Goal: Contribute content: Add original content to the website for others to see

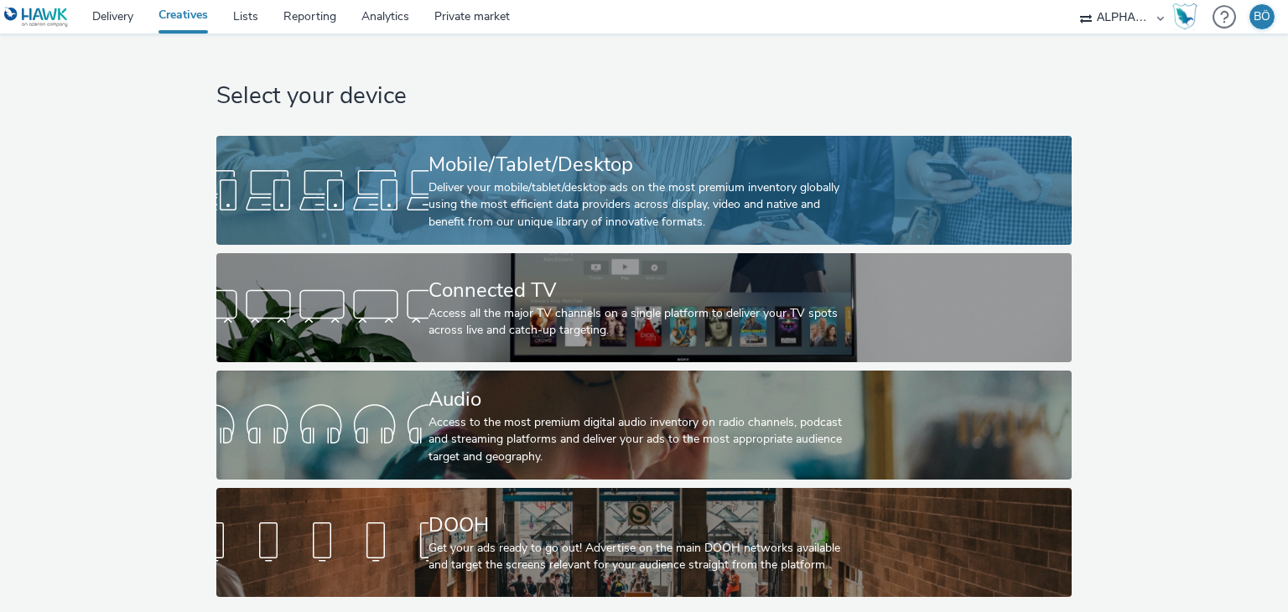
click at [528, 179] on div "Deliver your mobile/tablet/desktop ads on the most premium inventory globally u…" at bounding box center [640, 204] width 424 height 51
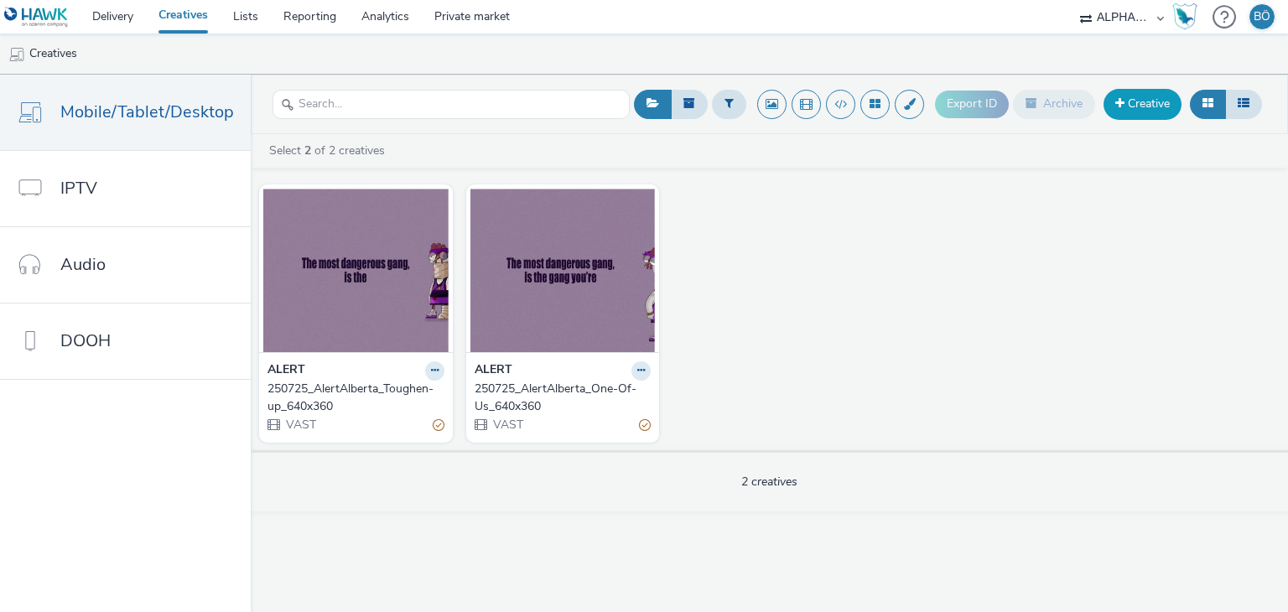
click at [1155, 98] on link "Creative" at bounding box center [1143, 104] width 78 height 30
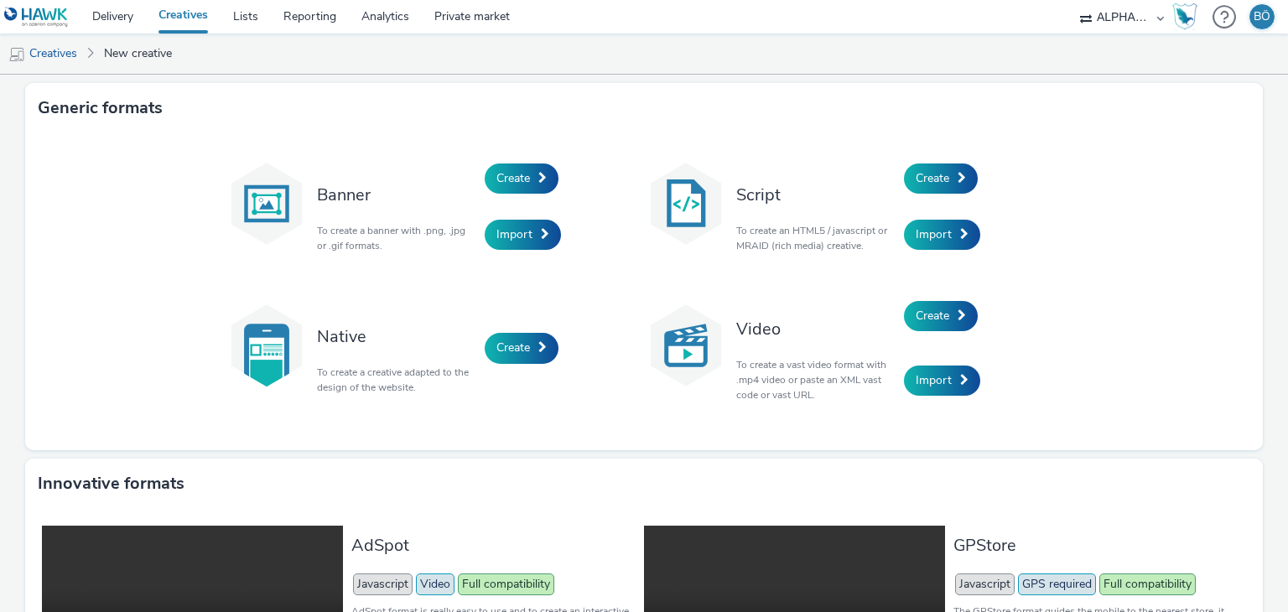
click at [198, 19] on link "Creatives" at bounding box center [183, 17] width 75 height 34
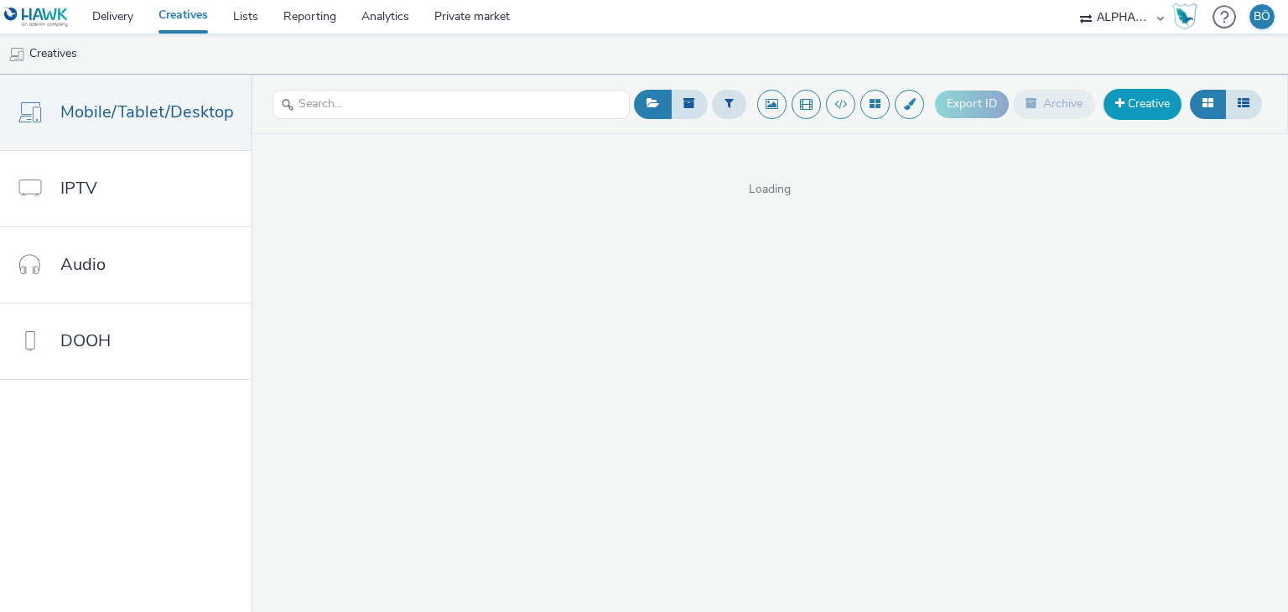
click at [1166, 112] on link "Creative" at bounding box center [1143, 104] width 78 height 30
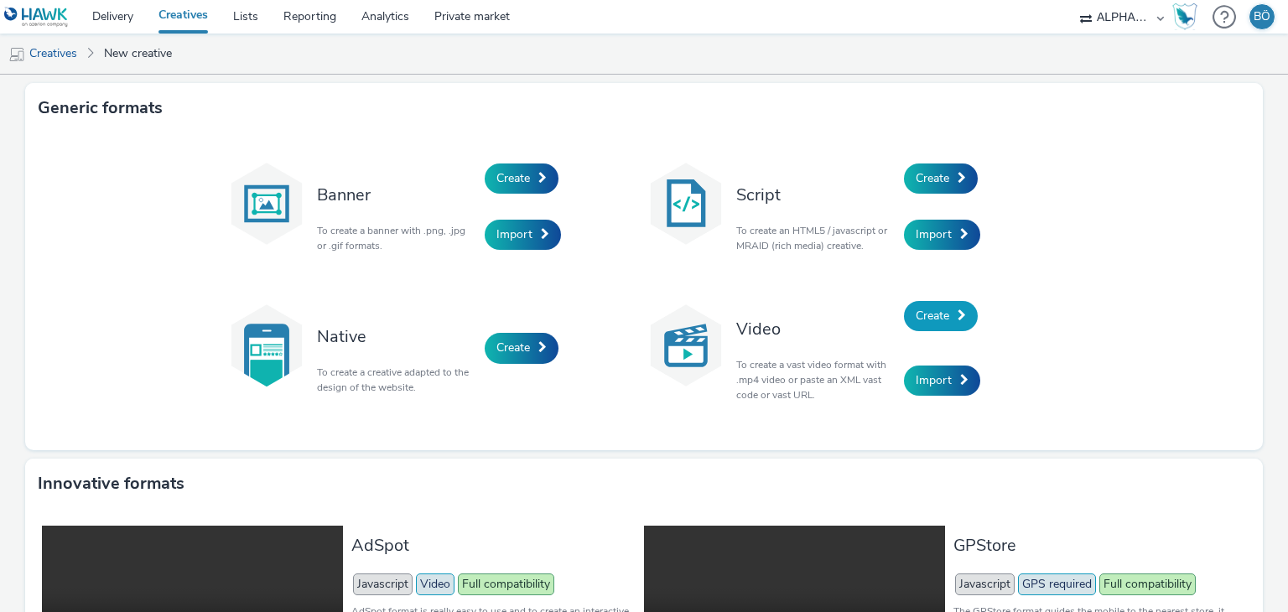
click at [904, 318] on link "Create" at bounding box center [941, 316] width 74 height 30
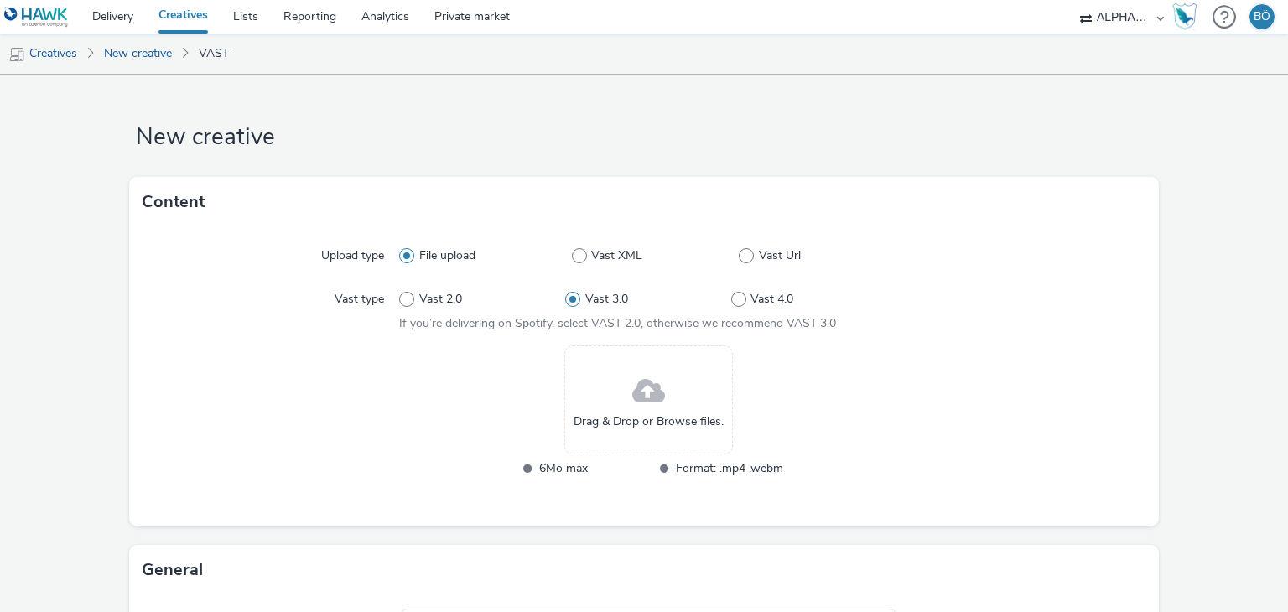
click at [184, 18] on link "Creatives" at bounding box center [183, 17] width 75 height 34
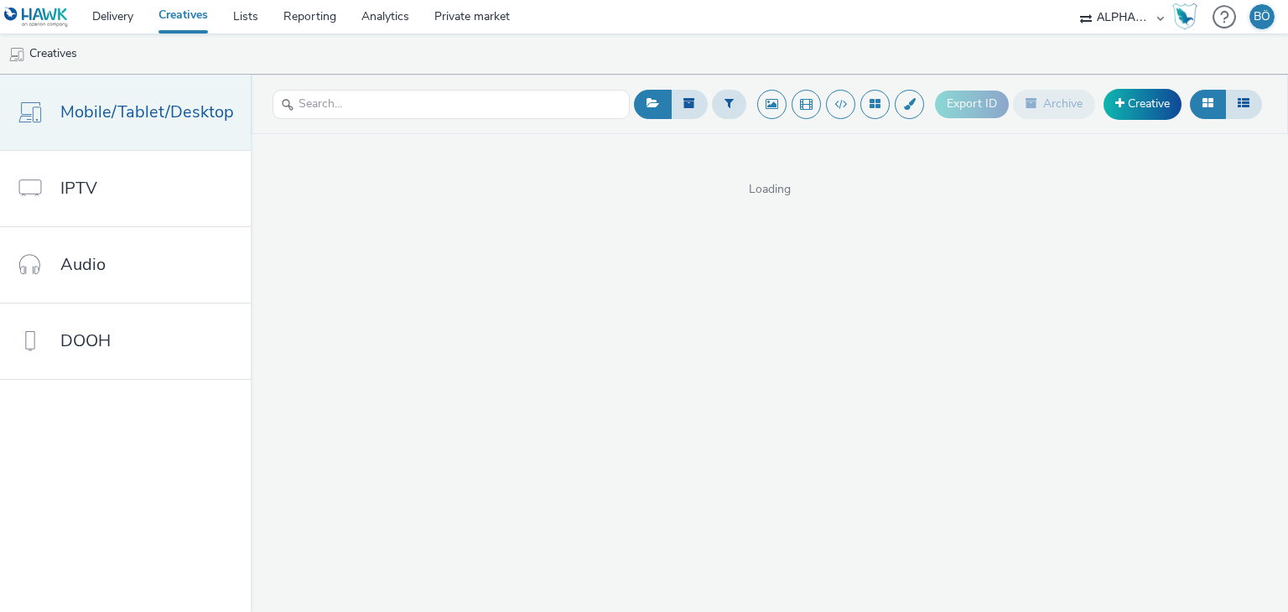
click at [169, 112] on span "Mobile/Tablet/Desktop" at bounding box center [147, 112] width 174 height 24
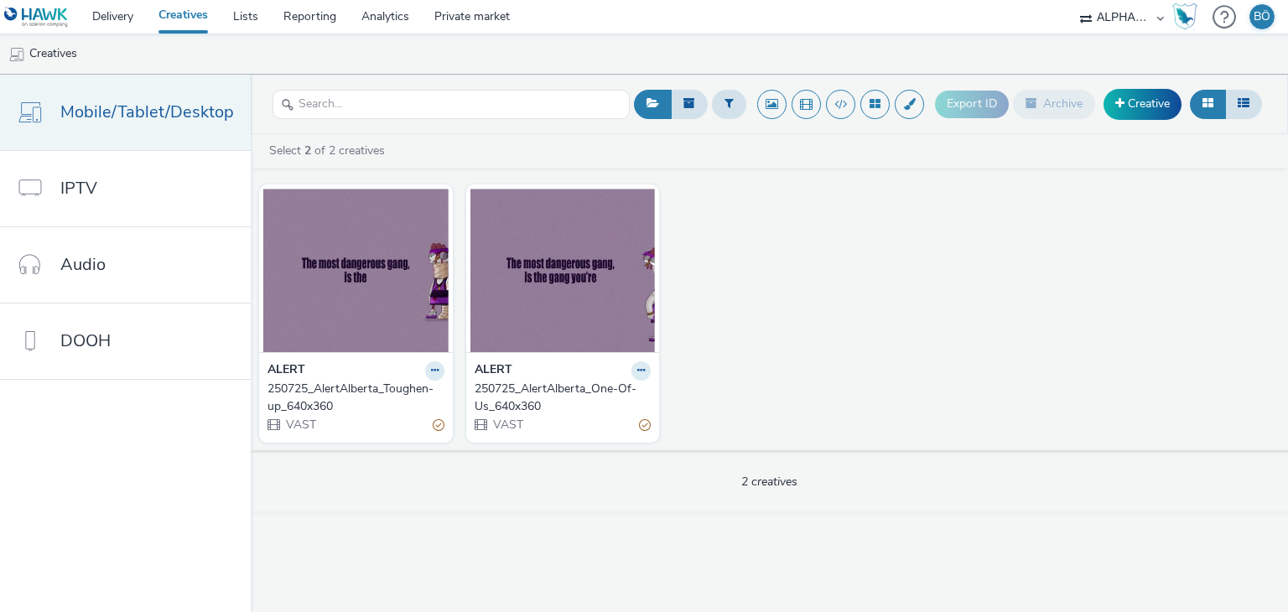
click at [208, 114] on span "Mobile/Tablet/Desktop" at bounding box center [147, 112] width 174 height 24
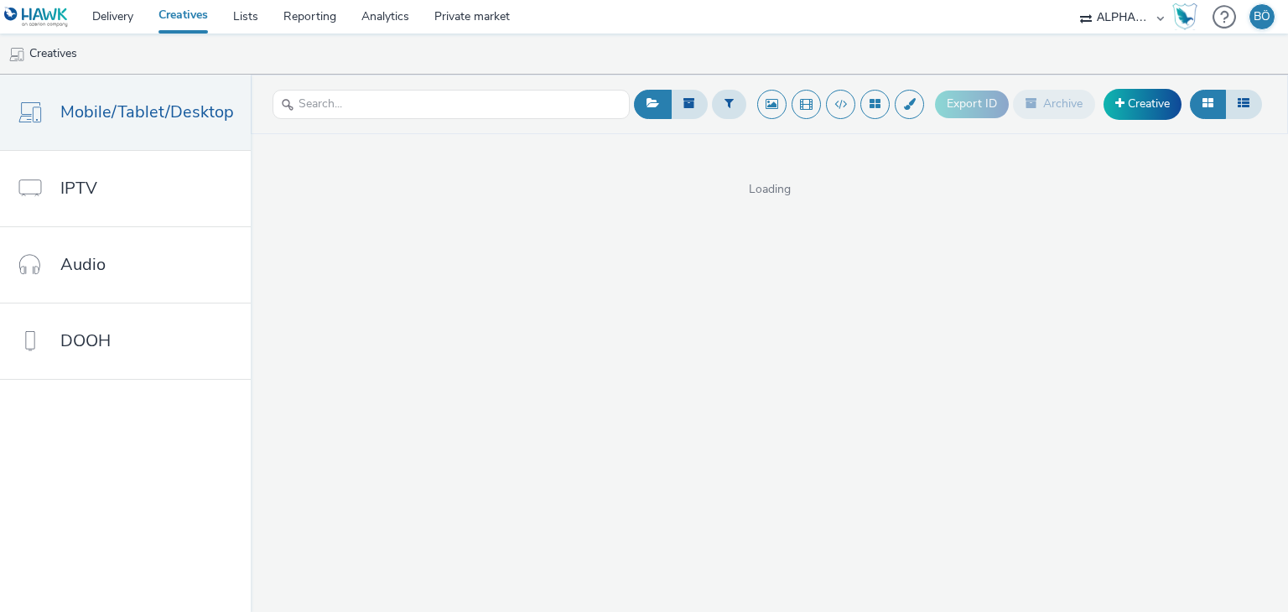
click at [191, 18] on link "Creatives" at bounding box center [183, 17] width 75 height 34
click at [135, 18] on link "Delivery" at bounding box center [113, 17] width 66 height 34
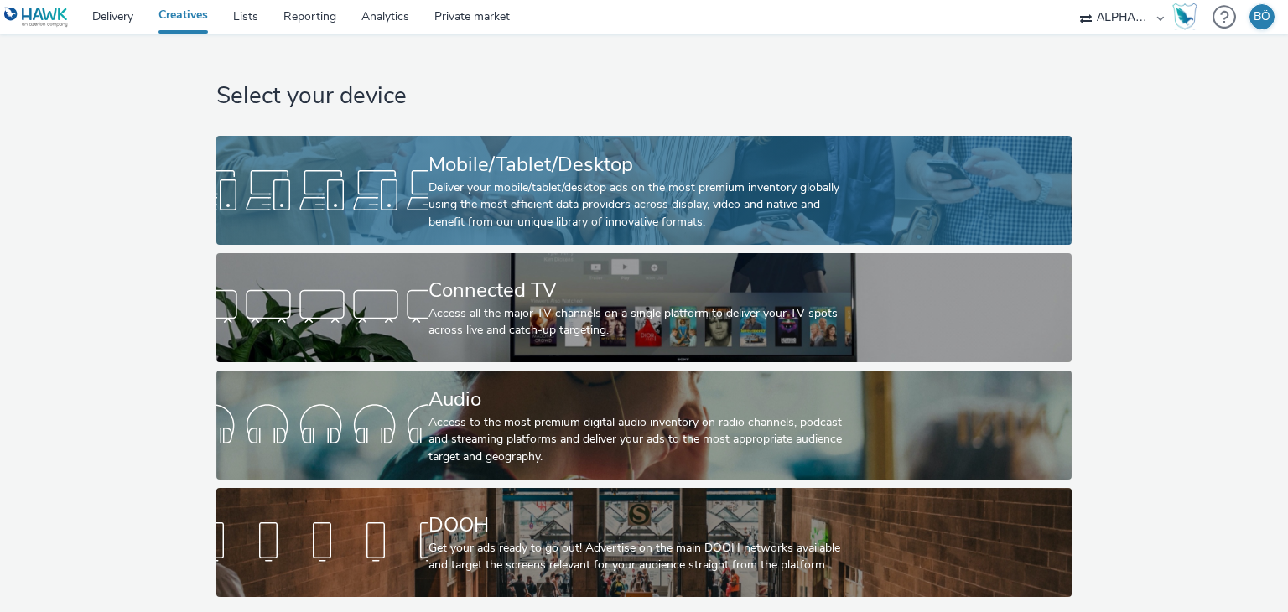
click at [625, 189] on div "Deliver your mobile/tablet/desktop ads on the most premium inventory globally u…" at bounding box center [640, 204] width 424 height 51
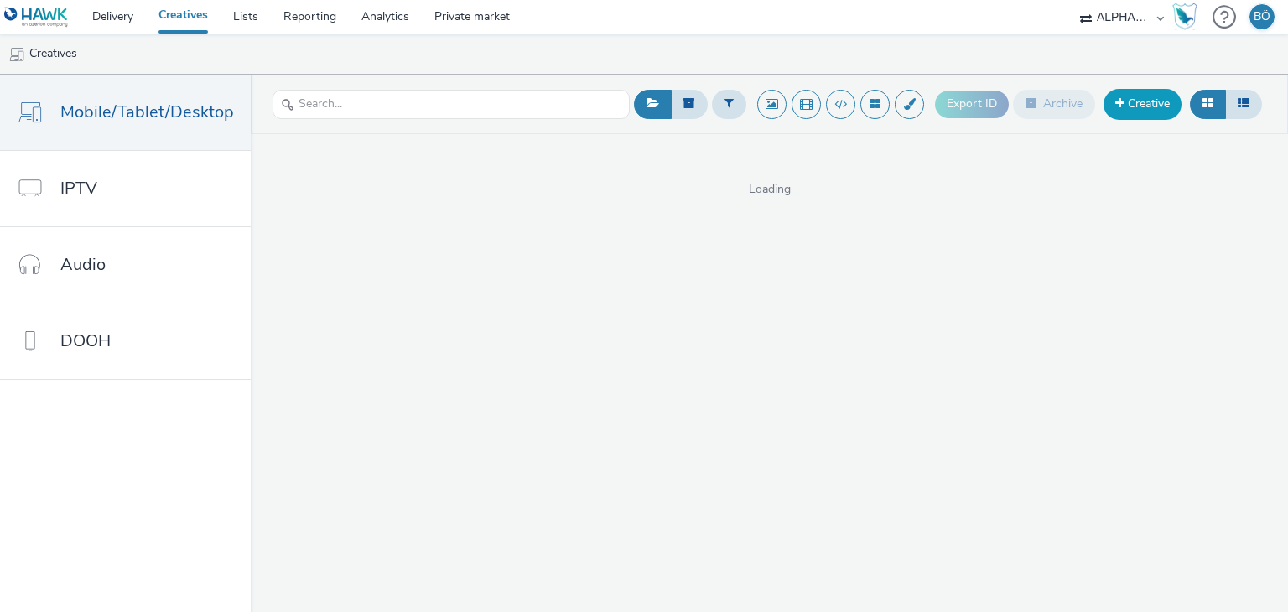
click at [1137, 102] on link "Creative" at bounding box center [1143, 104] width 78 height 30
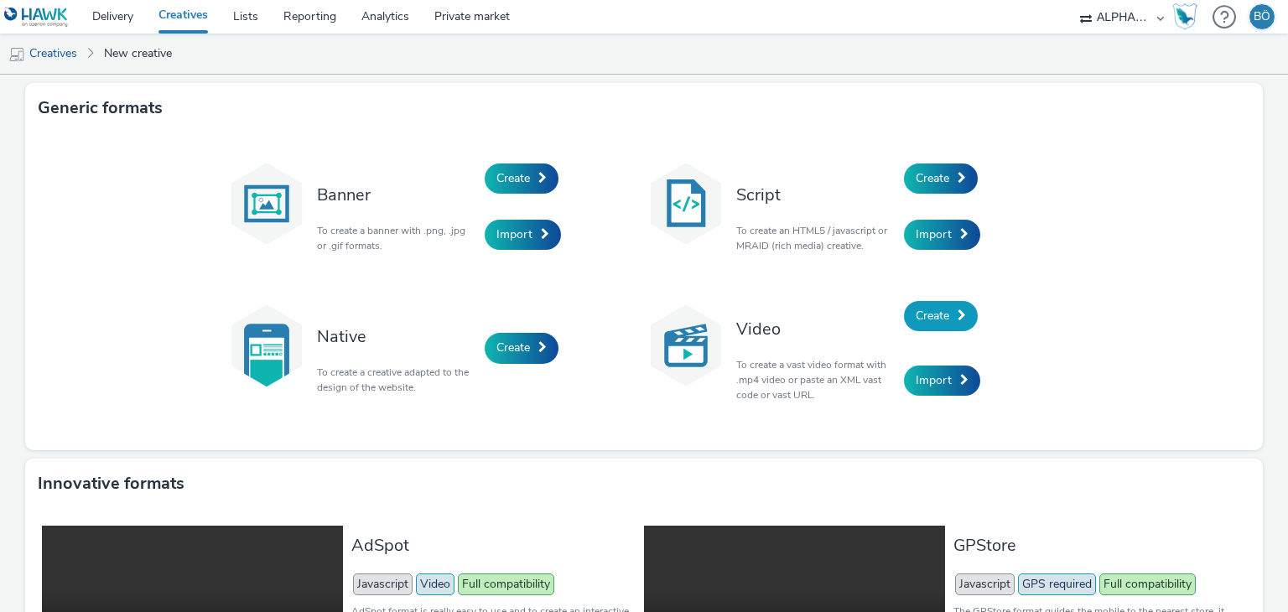
click at [938, 326] on link "Create" at bounding box center [941, 316] width 74 height 30
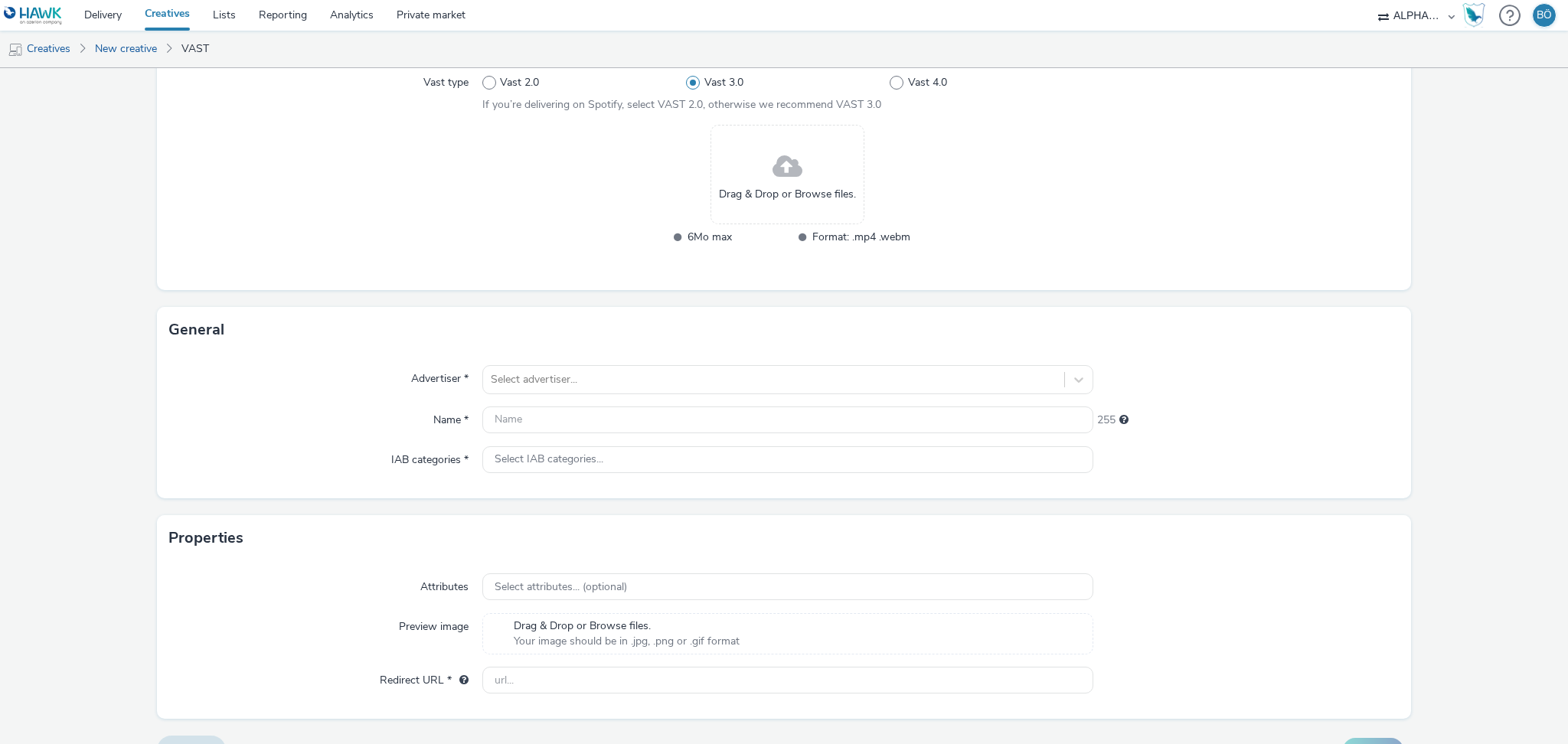
scroll to position [190, 0]
drag, startPoint x: 967, startPoint y: 23, endPoint x: 1136, endPoint y: 493, distance: 499.5
click at [1133, 500] on form "New creative Content Upload type File upload Vast XML Vast Url Vast type Vast 2…" at bounding box center [784, 328] width 1568 height 898
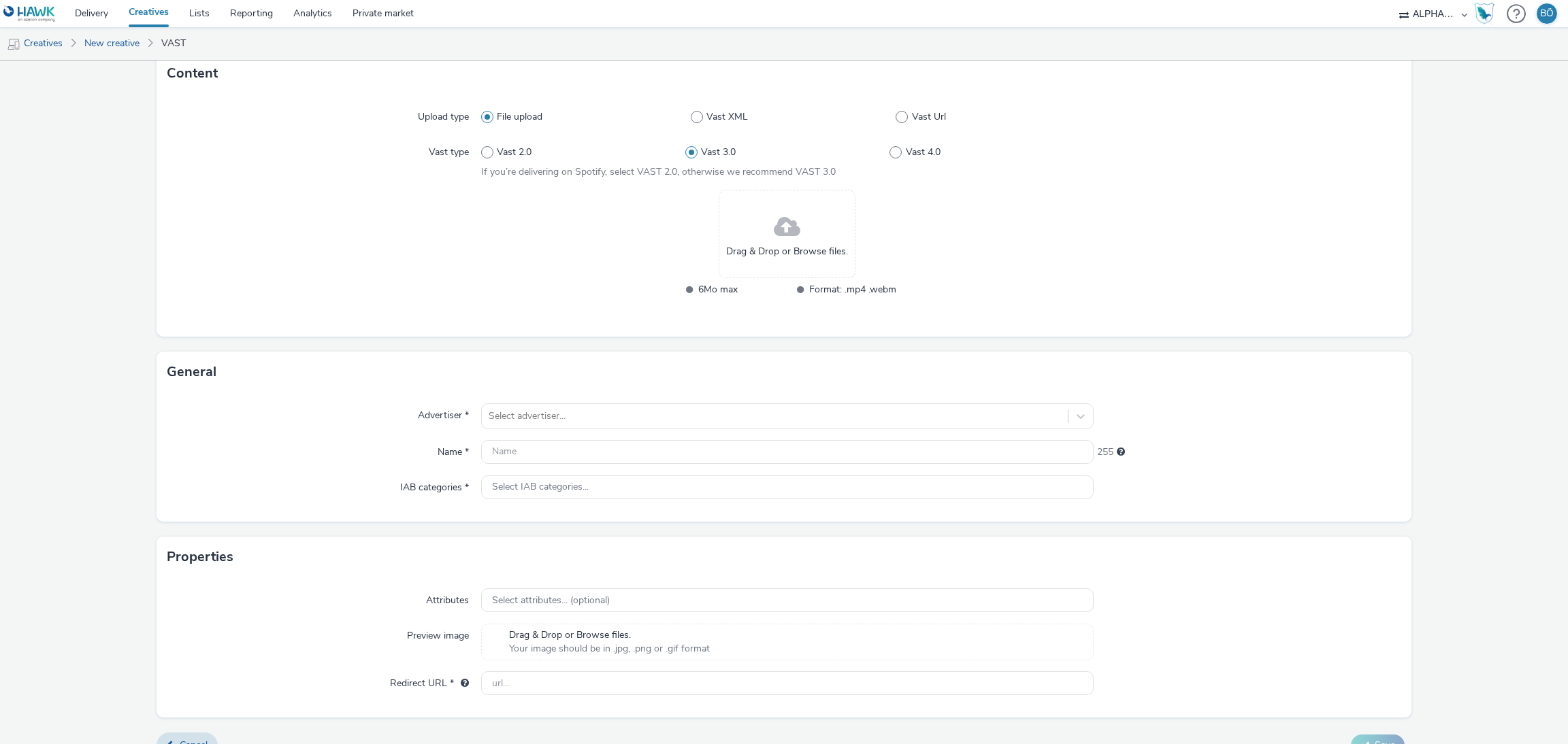
scroll to position [80, 0]
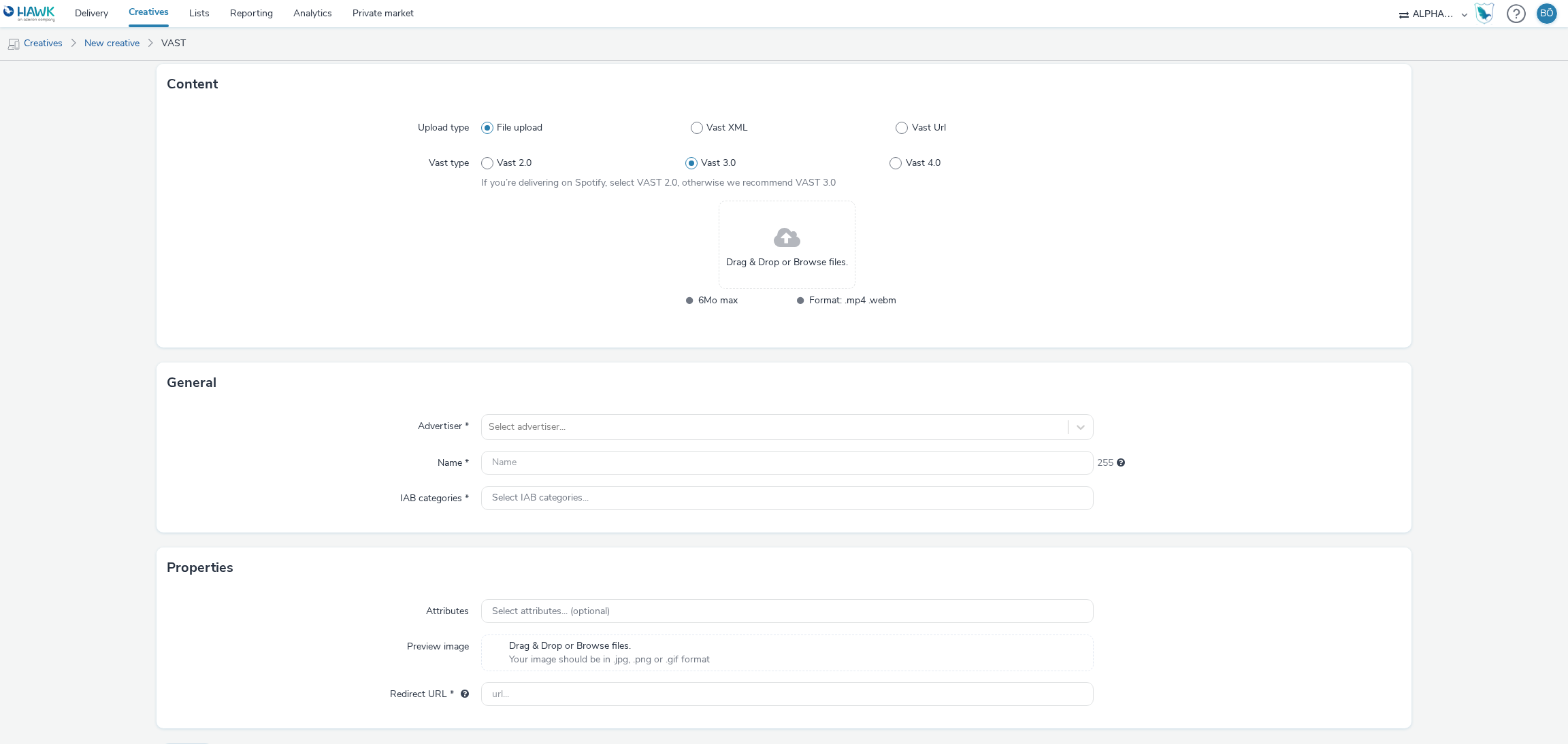
drag, startPoint x: 1390, startPoint y: 2, endPoint x: 1198, endPoint y: 336, distance: 385.3
click at [1045, 337] on div "Upload type File upload Vast XML Vast Url Vast type Vast 2.0 Vast 3.0 Vast 4.0 …" at bounding box center [783, 226] width 1254 height 243
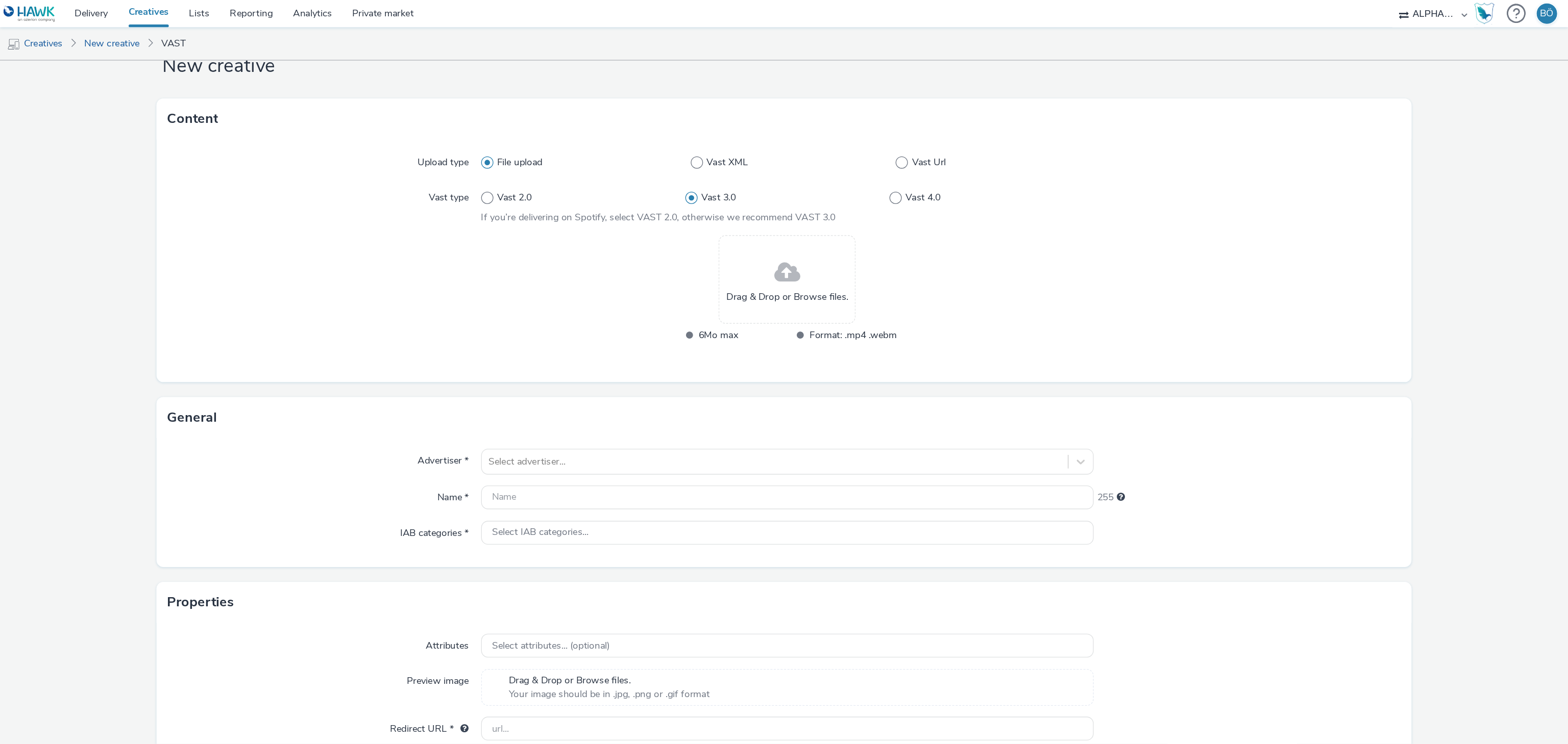
scroll to position [0, 0]
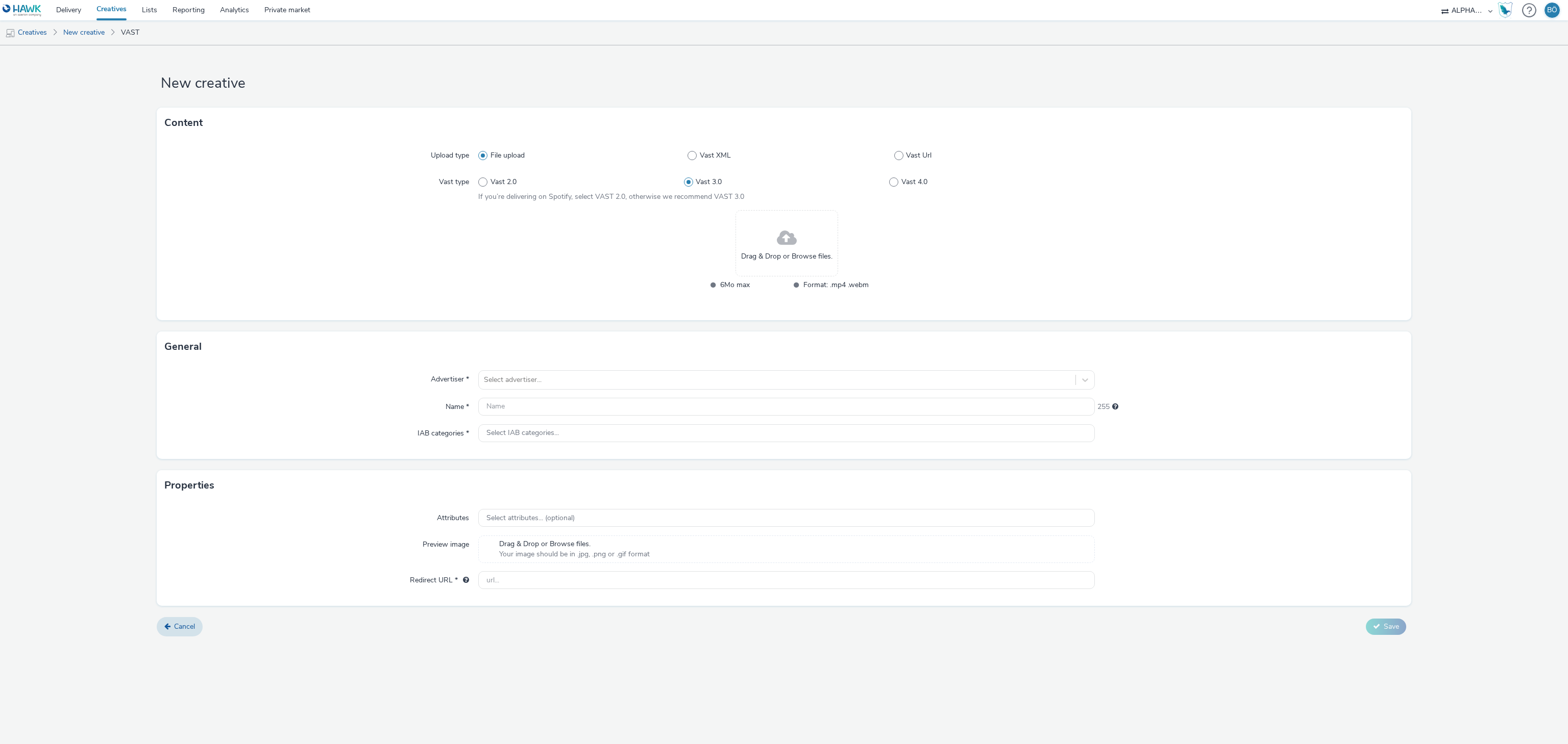
drag, startPoint x: 1175, startPoint y: 11, endPoint x: 1213, endPoint y: 327, distance: 318.3
click at [783, 327] on div "Content Upload type File upload Vast XML Vast Url Vast type Vast 2.0 Vast 3.0 V…" at bounding box center [783, 220] width 1255 height 224
click at [783, 156] on label "Vast Url" at bounding box center [995, 155] width 201 height 10
click at [783, 156] on input "Vast Url" at bounding box center [897, 156] width 7 height 7
radio input "false"
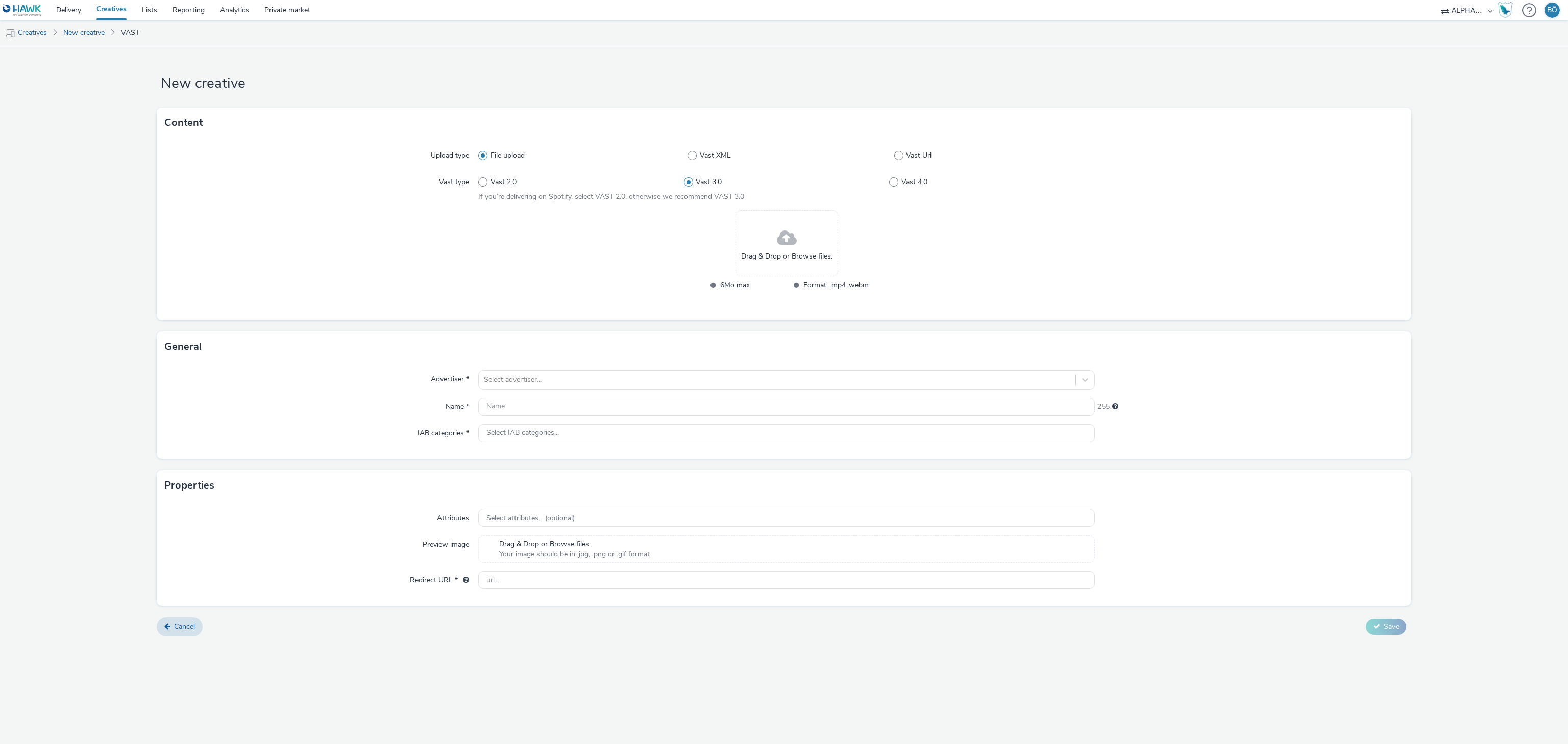
radio input "true"
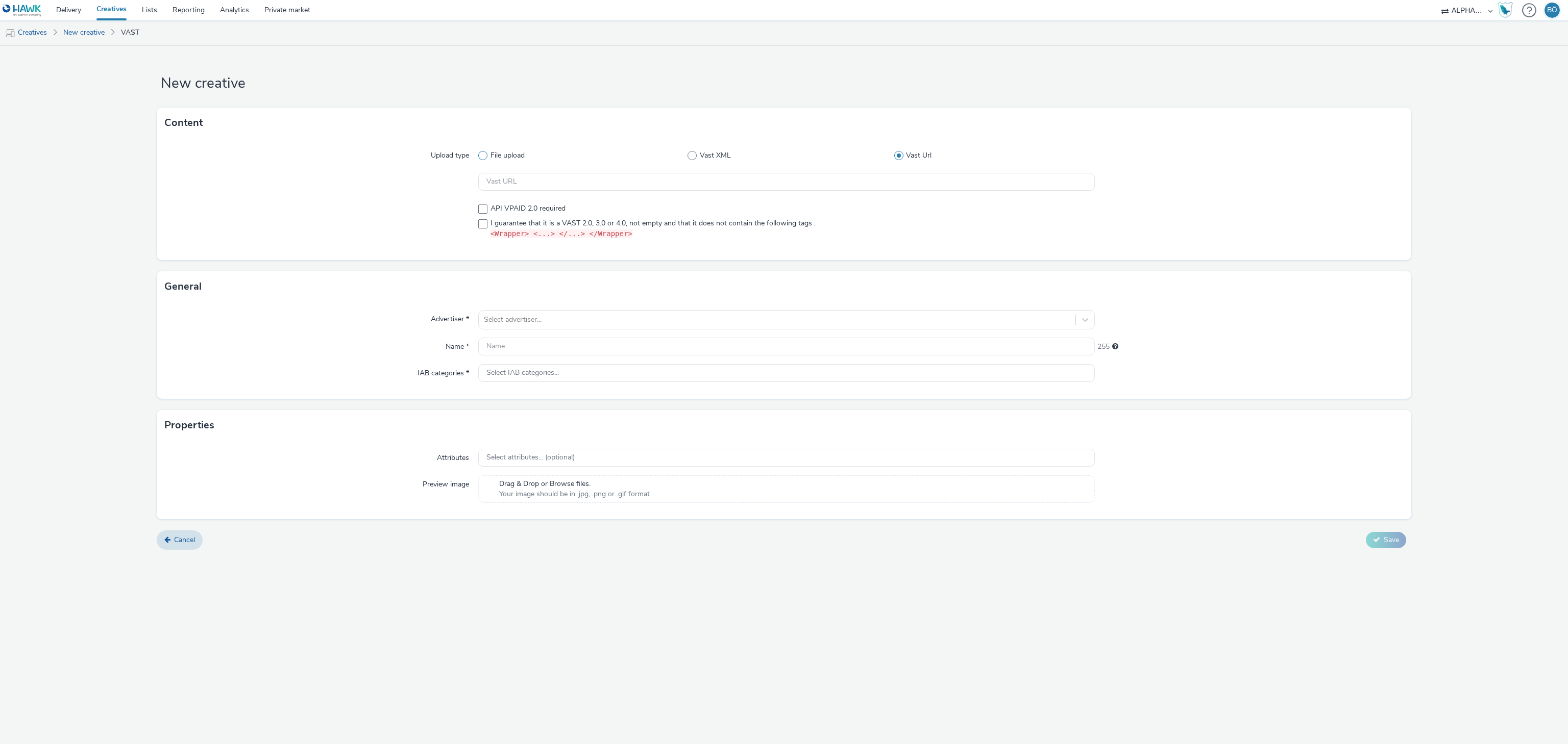
click at [492, 156] on span "File upload" at bounding box center [508, 155] width 34 height 10
click at [485, 156] on input "File upload" at bounding box center [481, 156] width 7 height 7
radio input "true"
radio input "false"
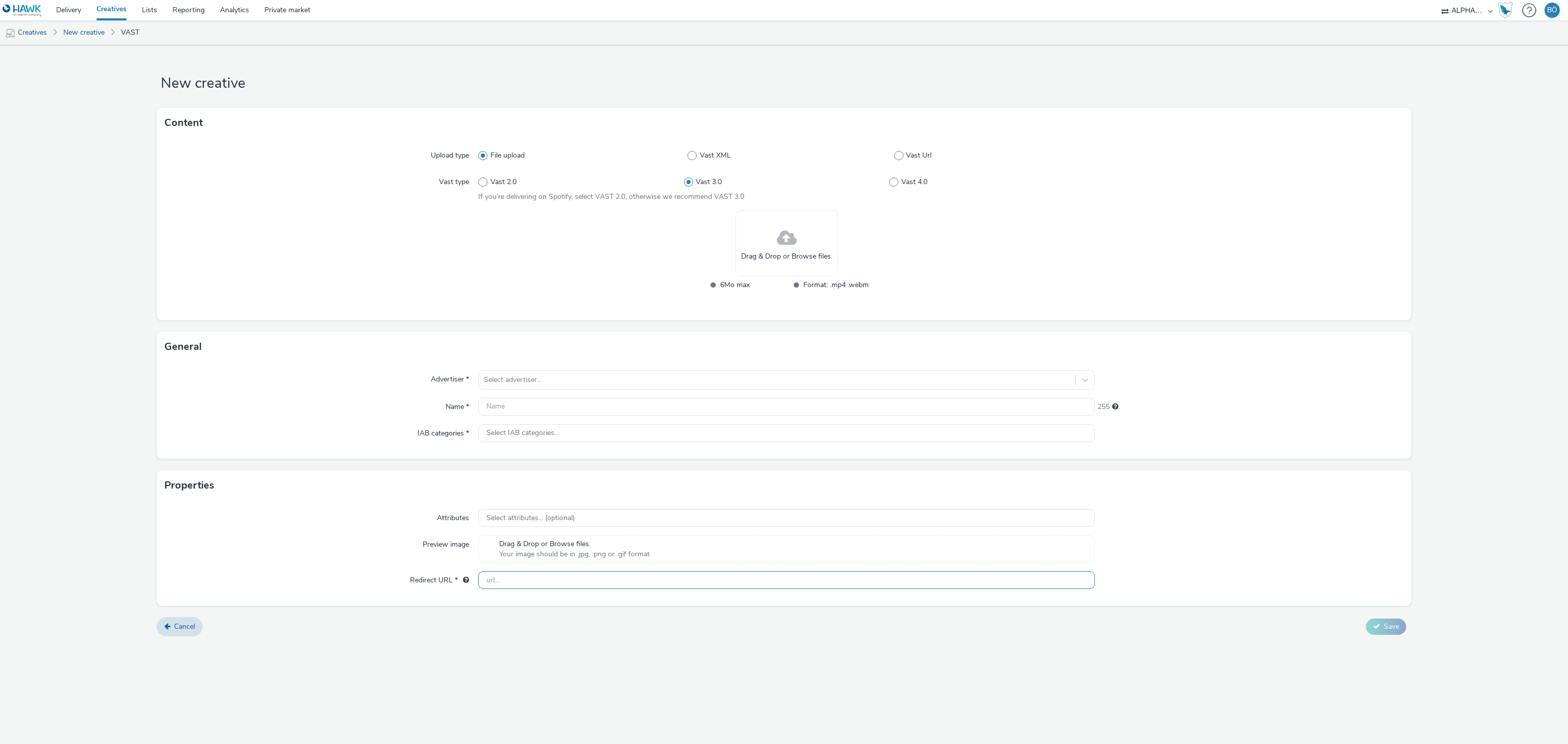
click at [533, 372] on input "text" at bounding box center [786, 580] width 617 height 18
click at [483, 176] on div "Vast 2.0 Vast 3.0 Vast 4.0" at bounding box center [786, 182] width 617 height 18
click at [482, 185] on span at bounding box center [483, 182] width 9 height 9
click at [482, 185] on input "Vast 2.0" at bounding box center [481, 182] width 7 height 7
radio input "true"
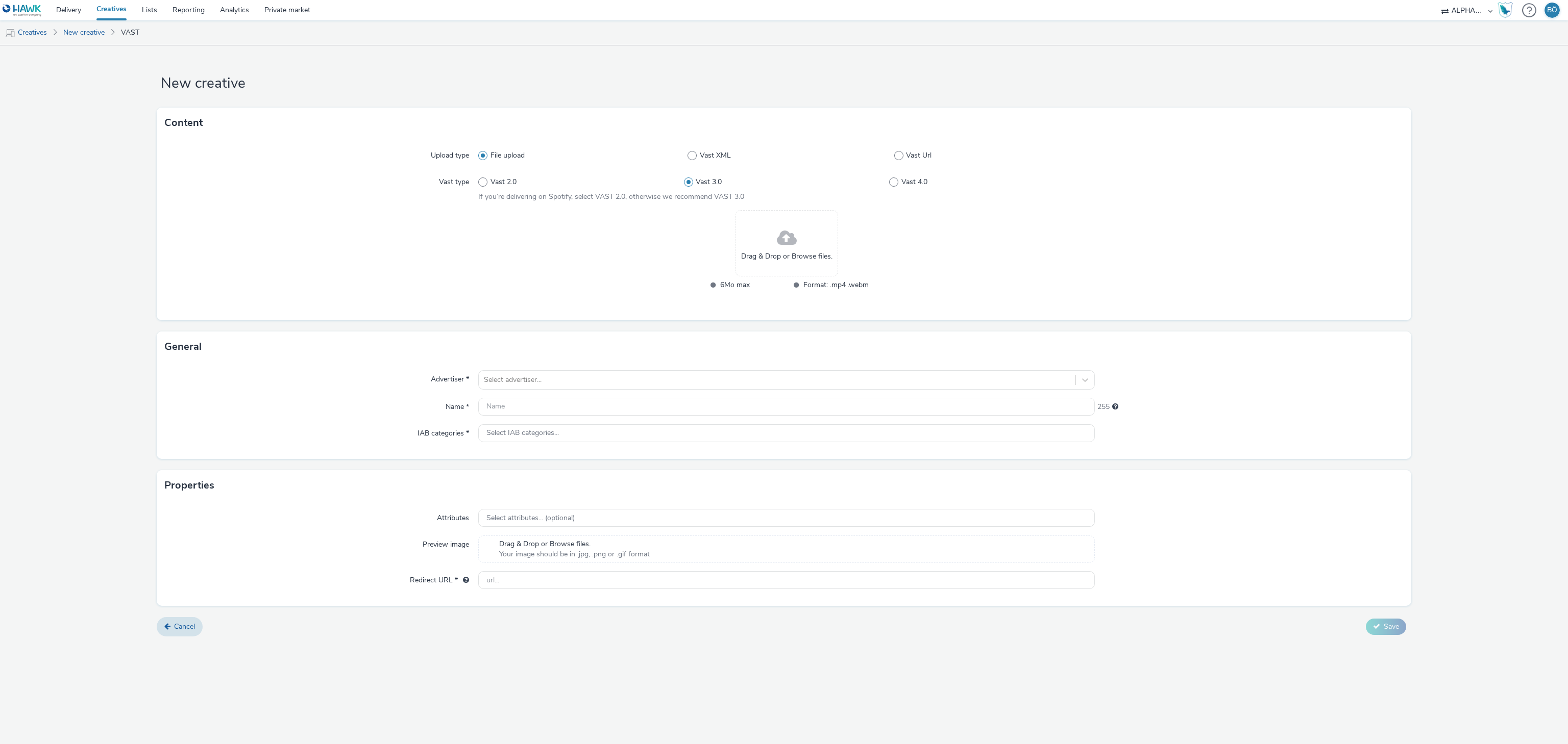
radio input "false"
click at [783, 153] on label "Vast Url" at bounding box center [995, 155] width 201 height 10
click at [783, 153] on input "Vast Url" at bounding box center [897, 156] width 7 height 7
radio input "false"
radio input "true"
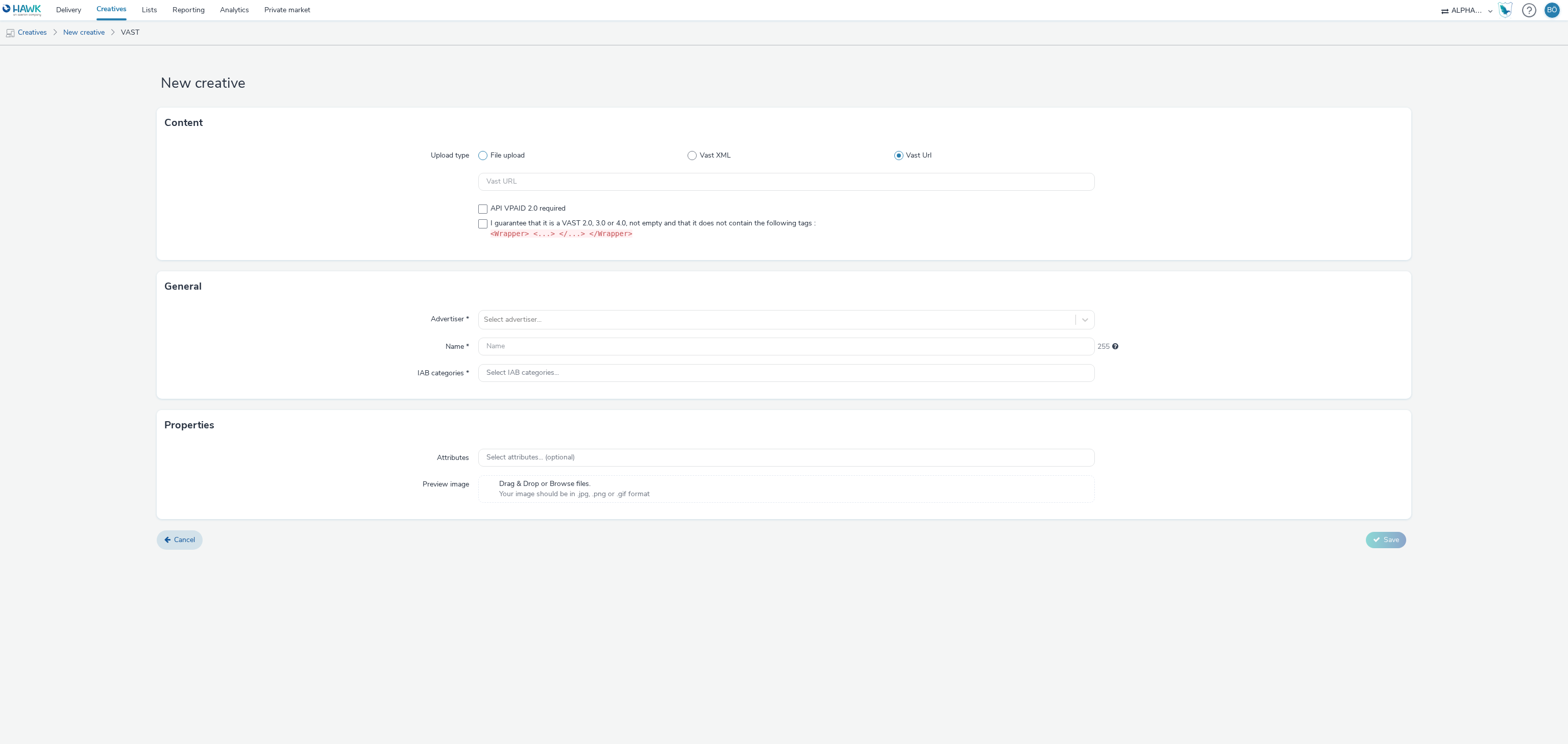
click at [509, 158] on span "File upload" at bounding box center [508, 155] width 34 height 10
click at [485, 158] on input "File upload" at bounding box center [481, 156] width 7 height 7
radio input "true"
radio input "false"
